Goal: Communication & Community: Ask a question

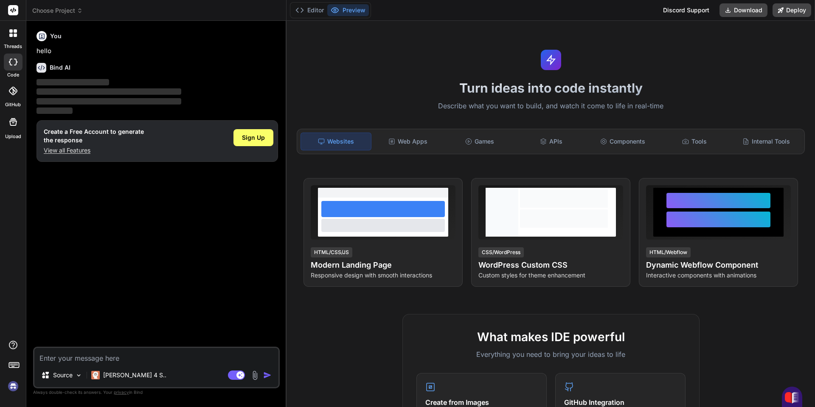
click at [11, 387] on img at bounding box center [13, 386] width 14 height 14
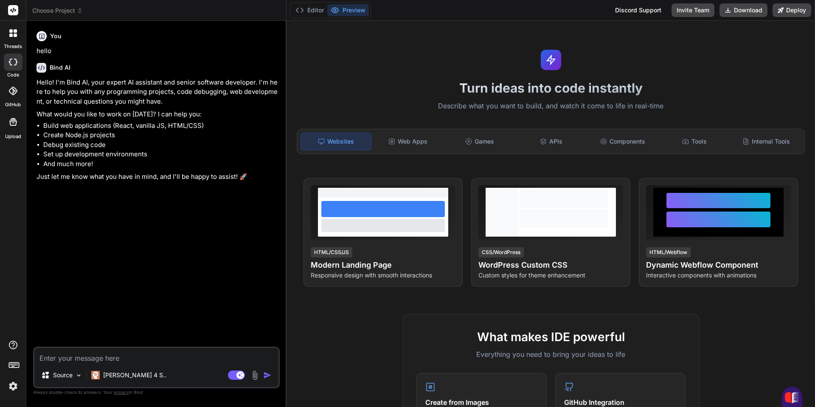
type textarea "x"
click at [12, 386] on img at bounding box center [13, 386] width 14 height 14
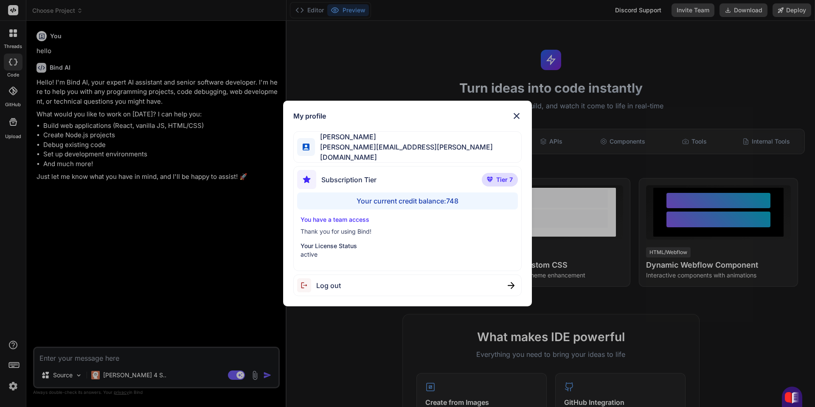
click at [515, 116] on img at bounding box center [517, 116] width 10 height 10
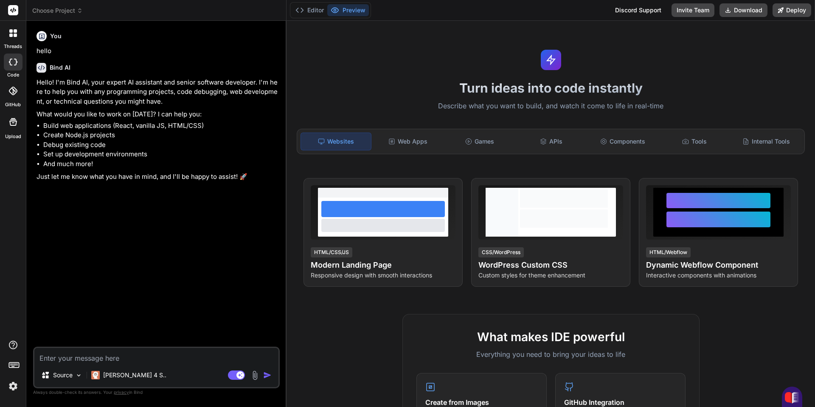
click at [82, 360] on textarea at bounding box center [156, 355] width 244 height 15
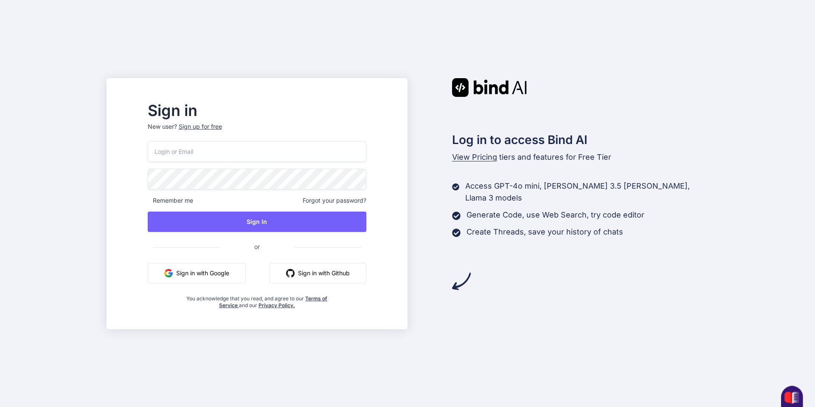
click at [231, 271] on button "Sign in with Google" at bounding box center [197, 273] width 98 height 20
